Goal: Information Seeking & Learning: Learn about a topic

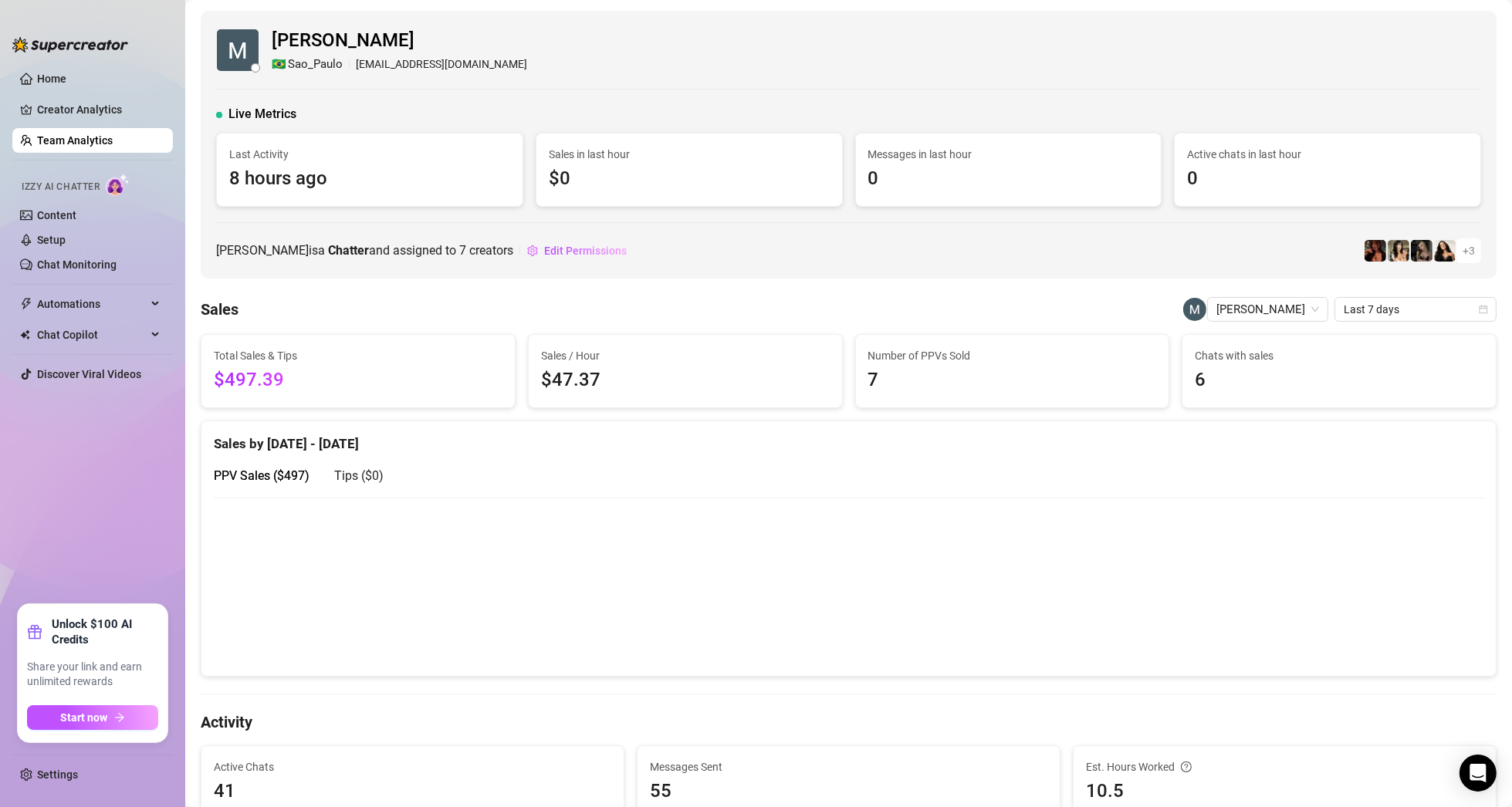
click at [60, 134] on link "Team Analytics" at bounding box center [75, 141] width 76 height 12
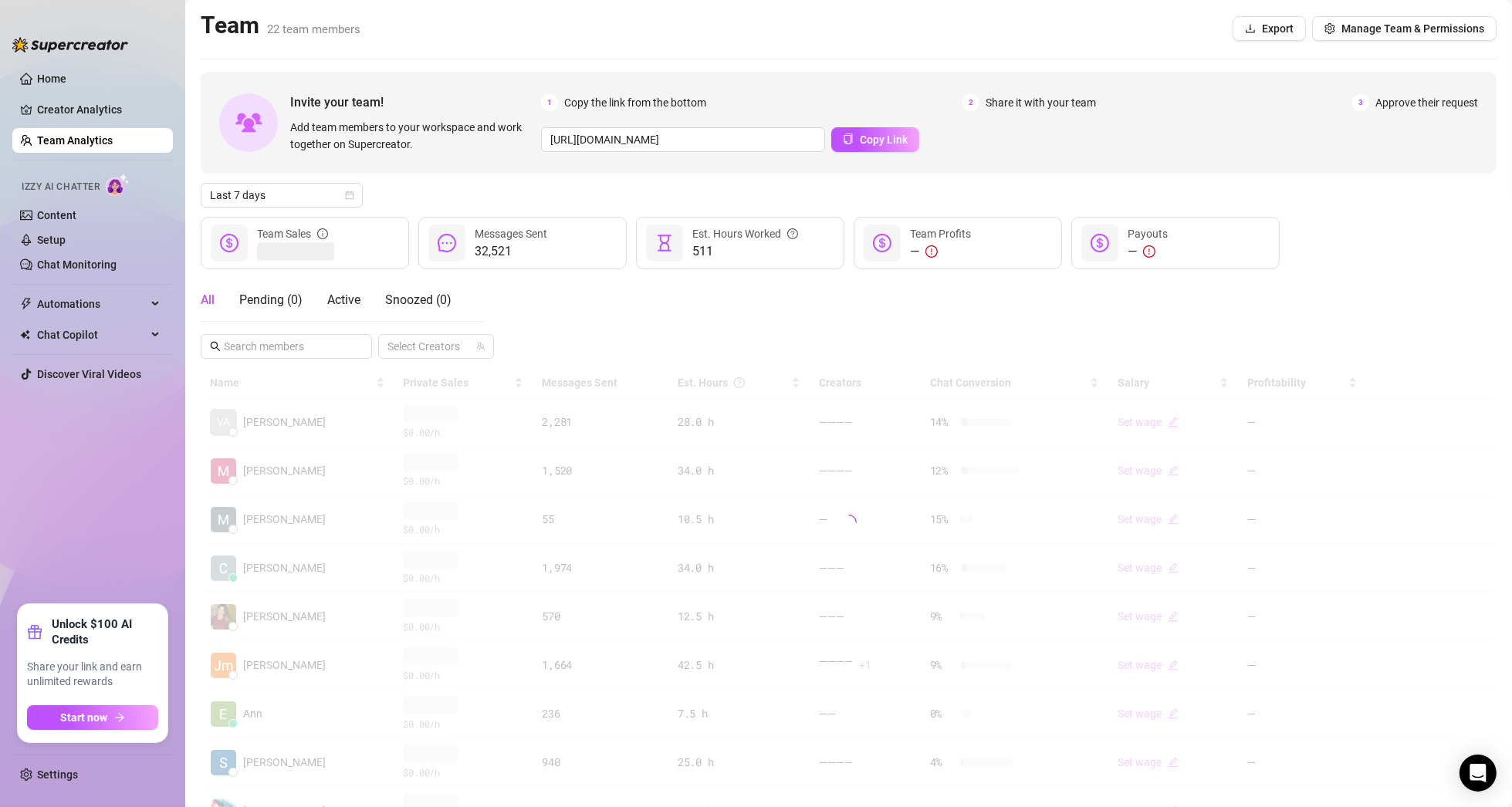
click at [62, 135] on link "Team Analytics" at bounding box center [75, 141] width 76 height 12
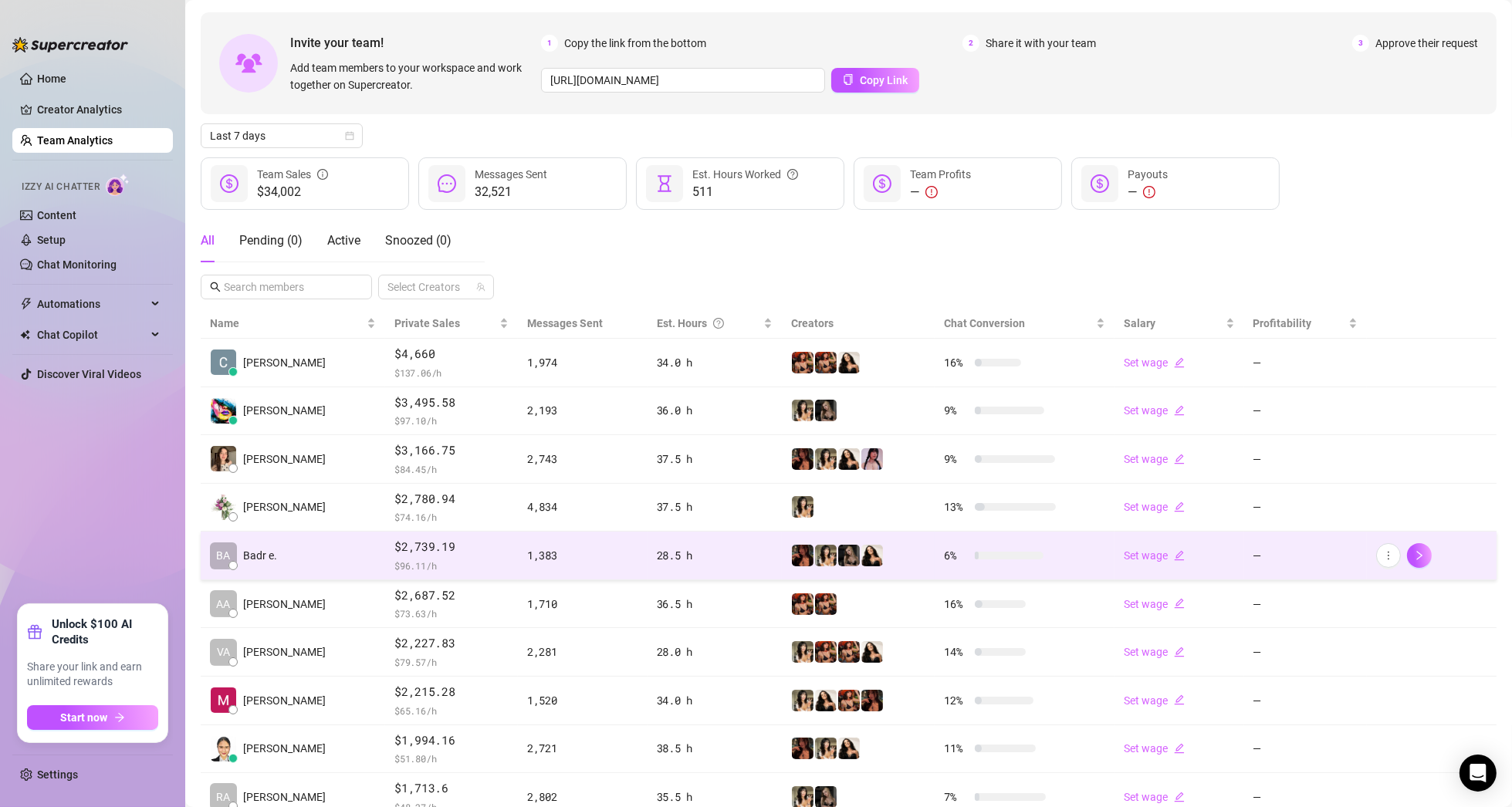
scroll to position [160, 0]
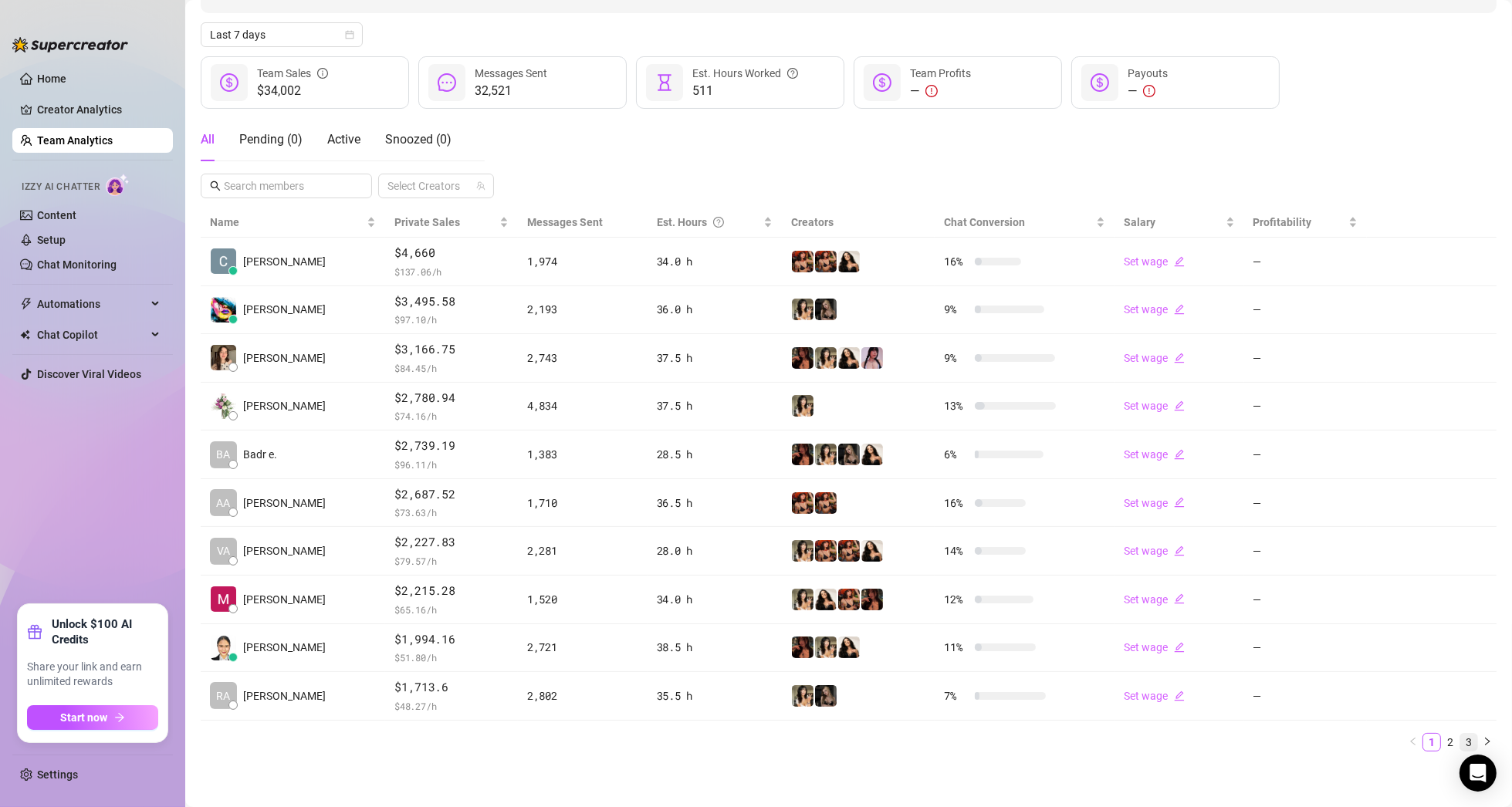
click at [1460, 746] on link "3" at bounding box center [1468, 742] width 17 height 17
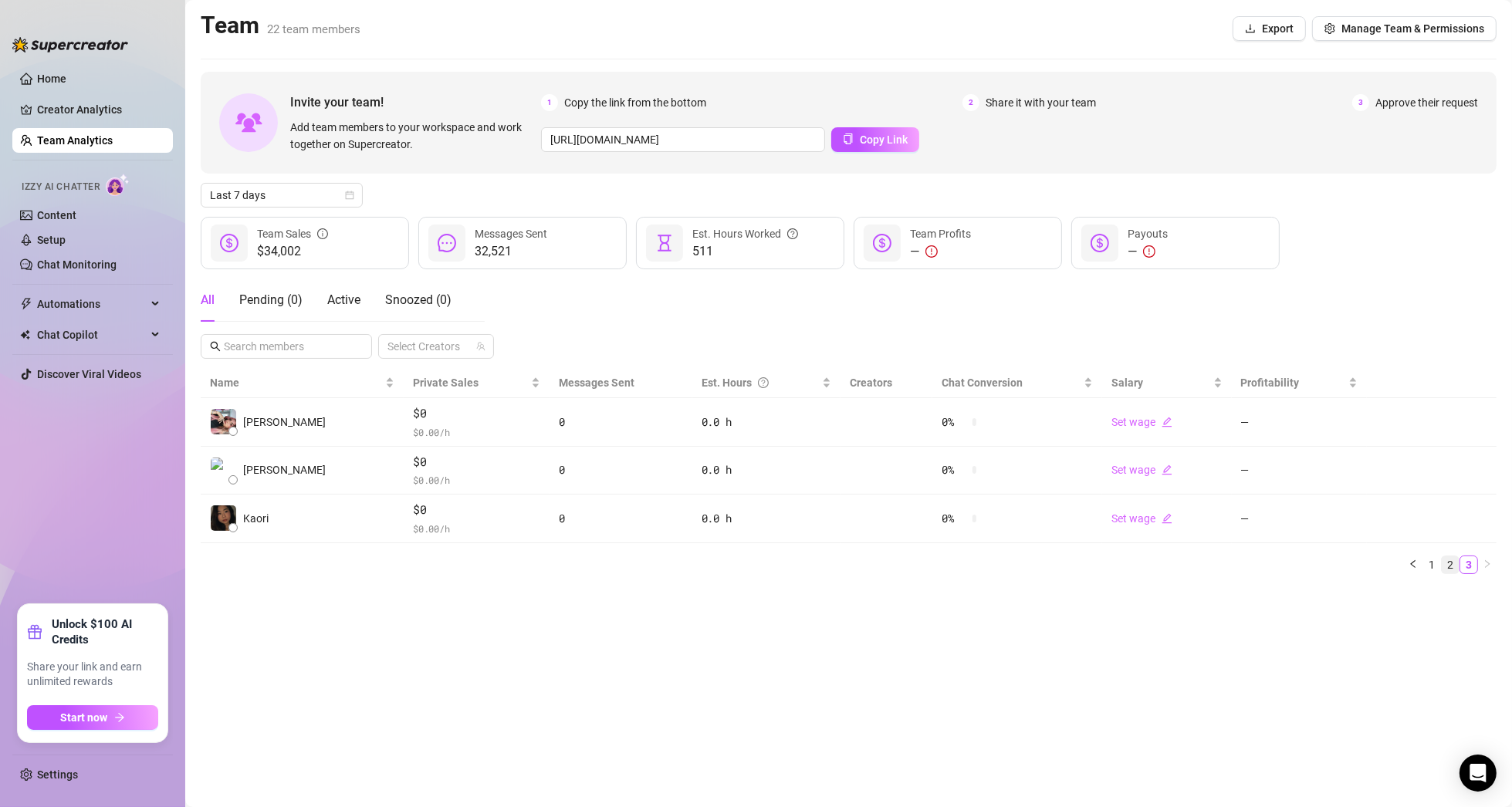
click at [1453, 568] on link "2" at bounding box center [1450, 565] width 17 height 17
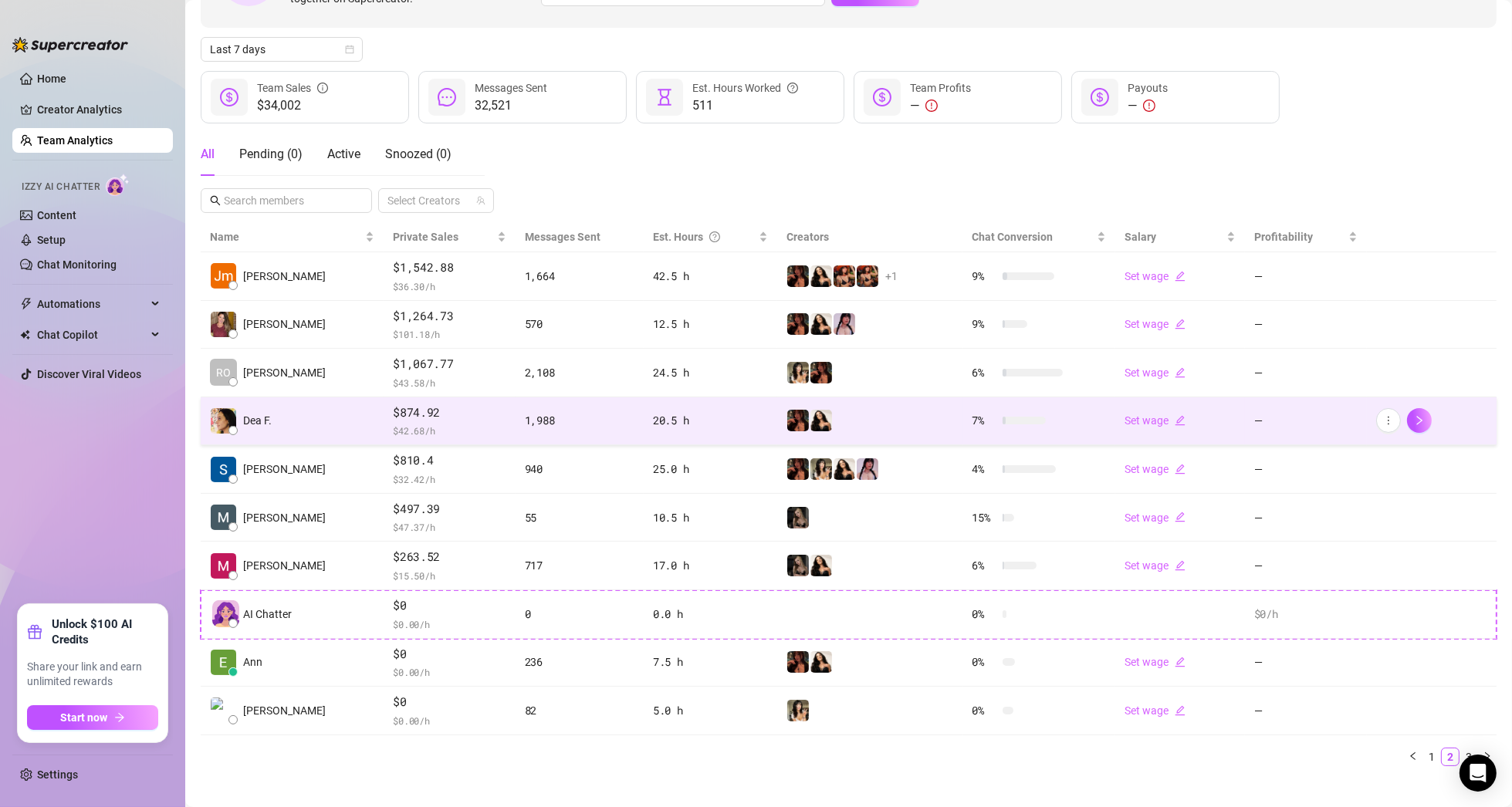
scroll to position [160, 0]
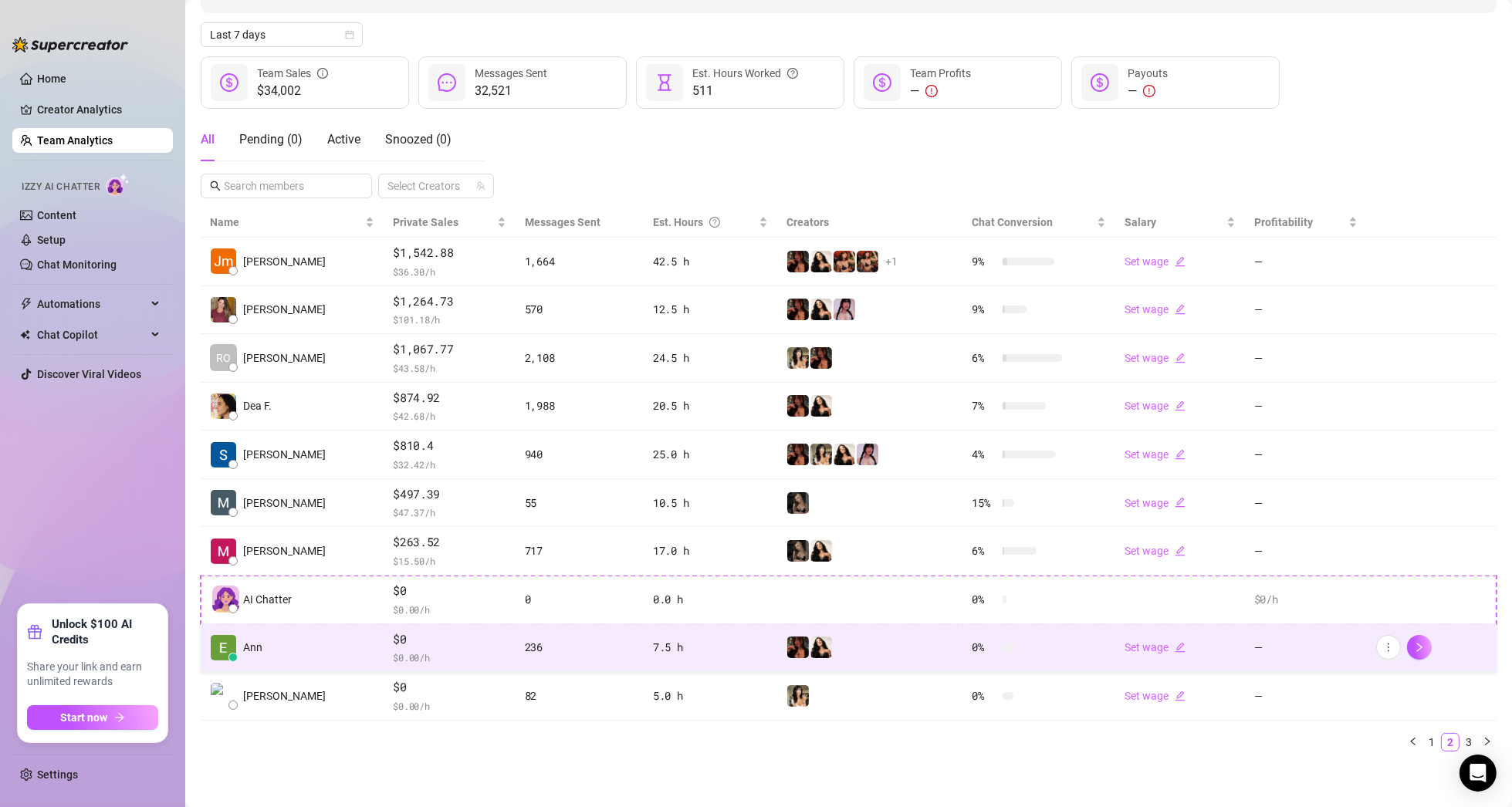
click at [280, 648] on td "Ann" at bounding box center [291, 648] width 183 height 49
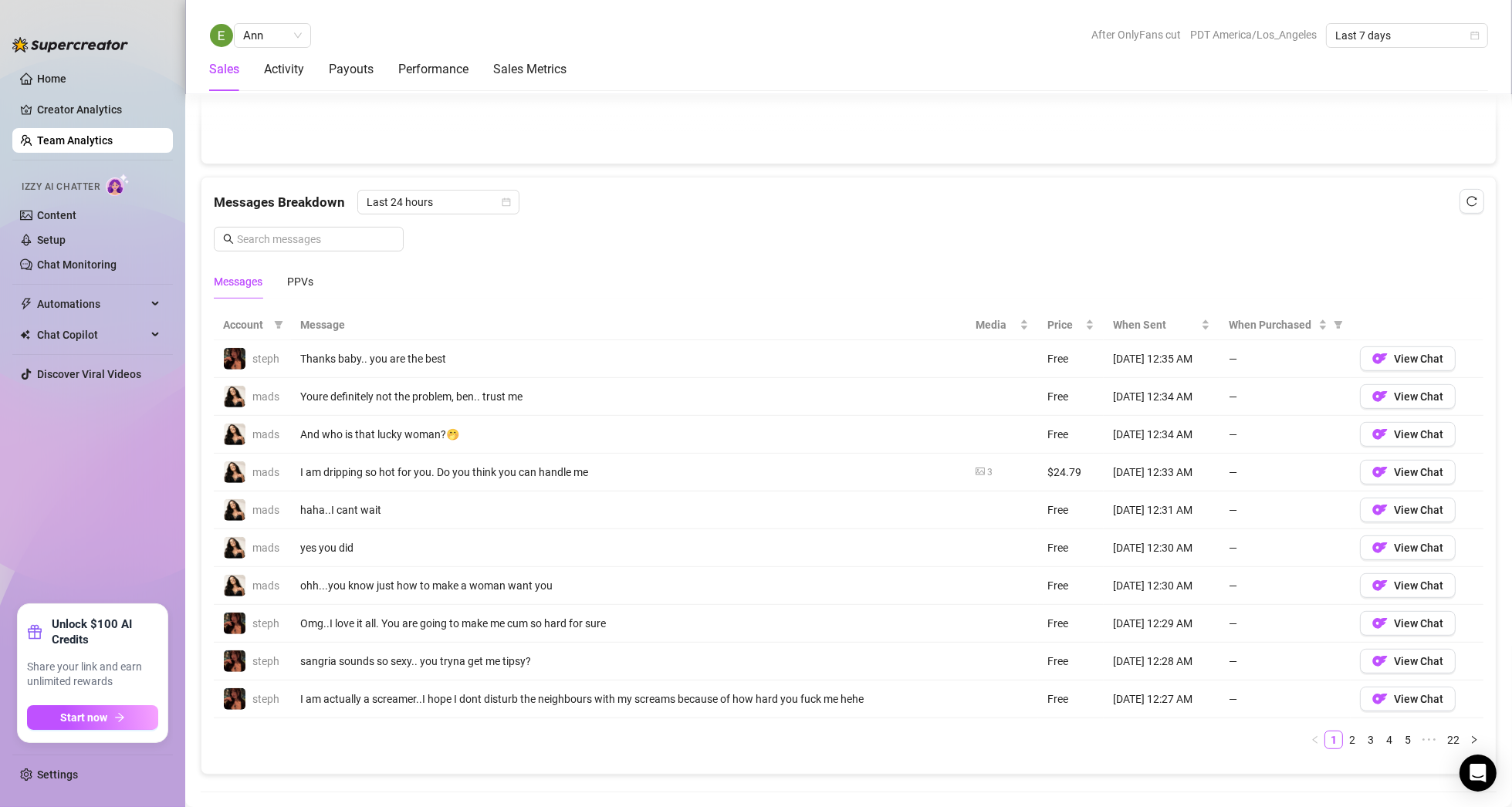
scroll to position [932, 0]
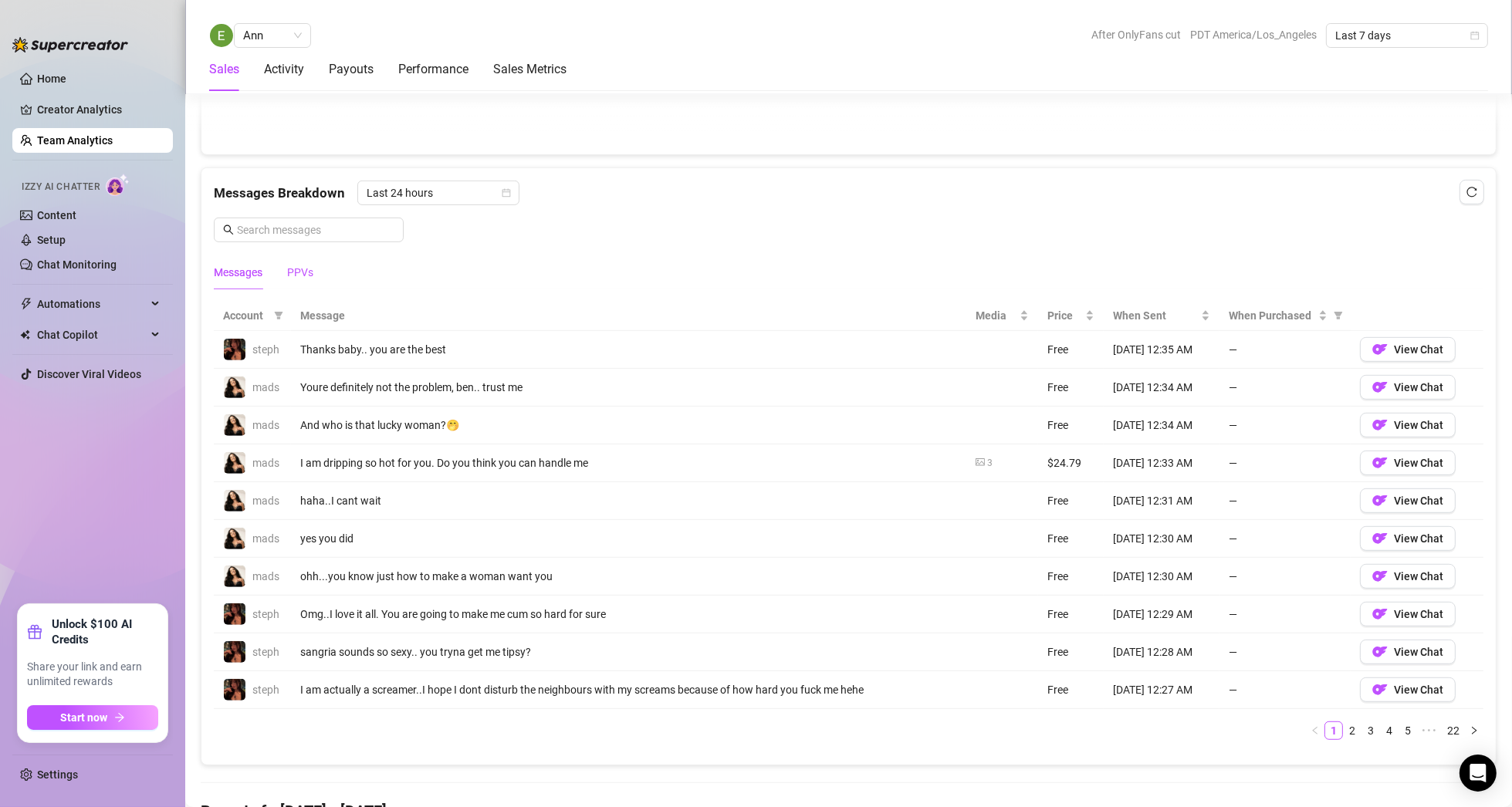
click at [308, 273] on div "PPVs" at bounding box center [299, 272] width 26 height 17
